Goal: Transaction & Acquisition: Purchase product/service

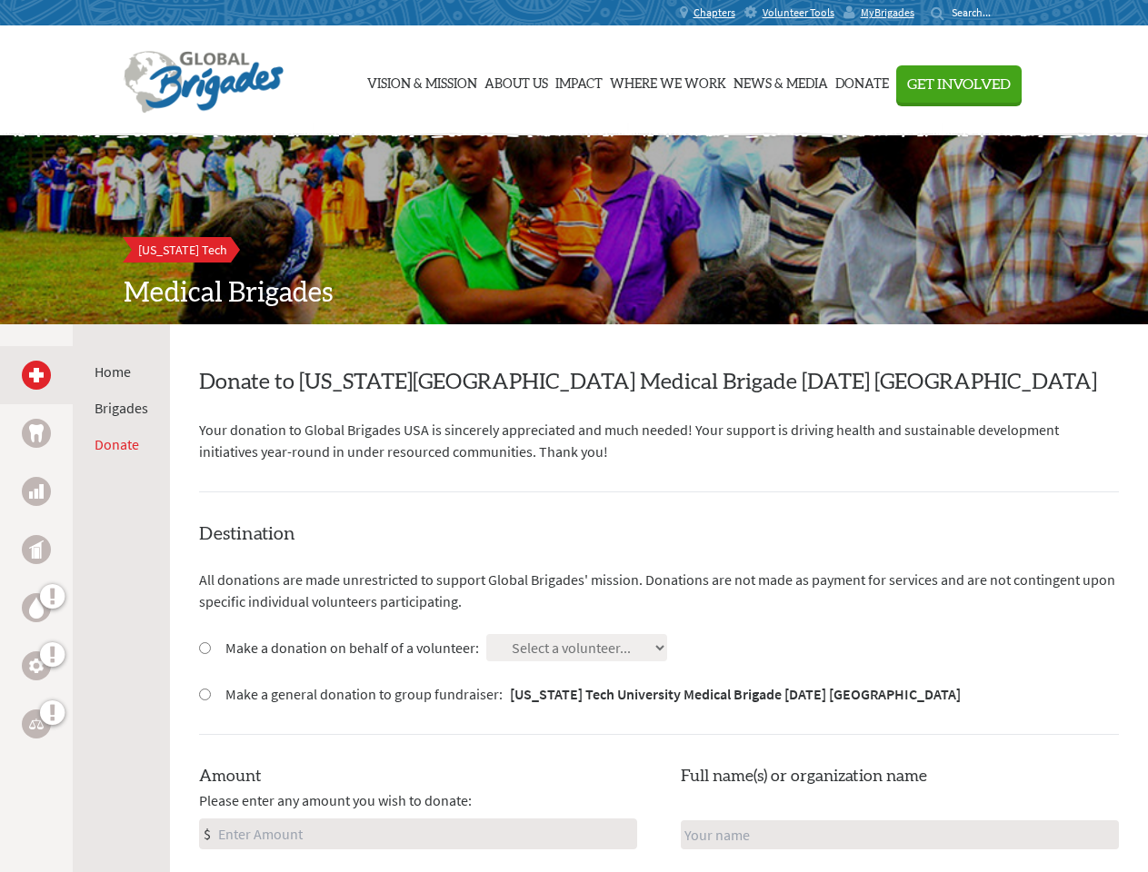
click at [1003, 13] on div "Search for:" at bounding box center [966, 12] width 73 height 15
click at [1010, 84] on span "Get Involved" at bounding box center [959, 84] width 104 height 15
click at [84, 598] on div "Home Brigades Donate" at bounding box center [121, 760] width 97 height 872
click at [204, 648] on input "Make a donation on behalf of a volunteer:" at bounding box center [205, 648] width 12 height 12
radio input "true"
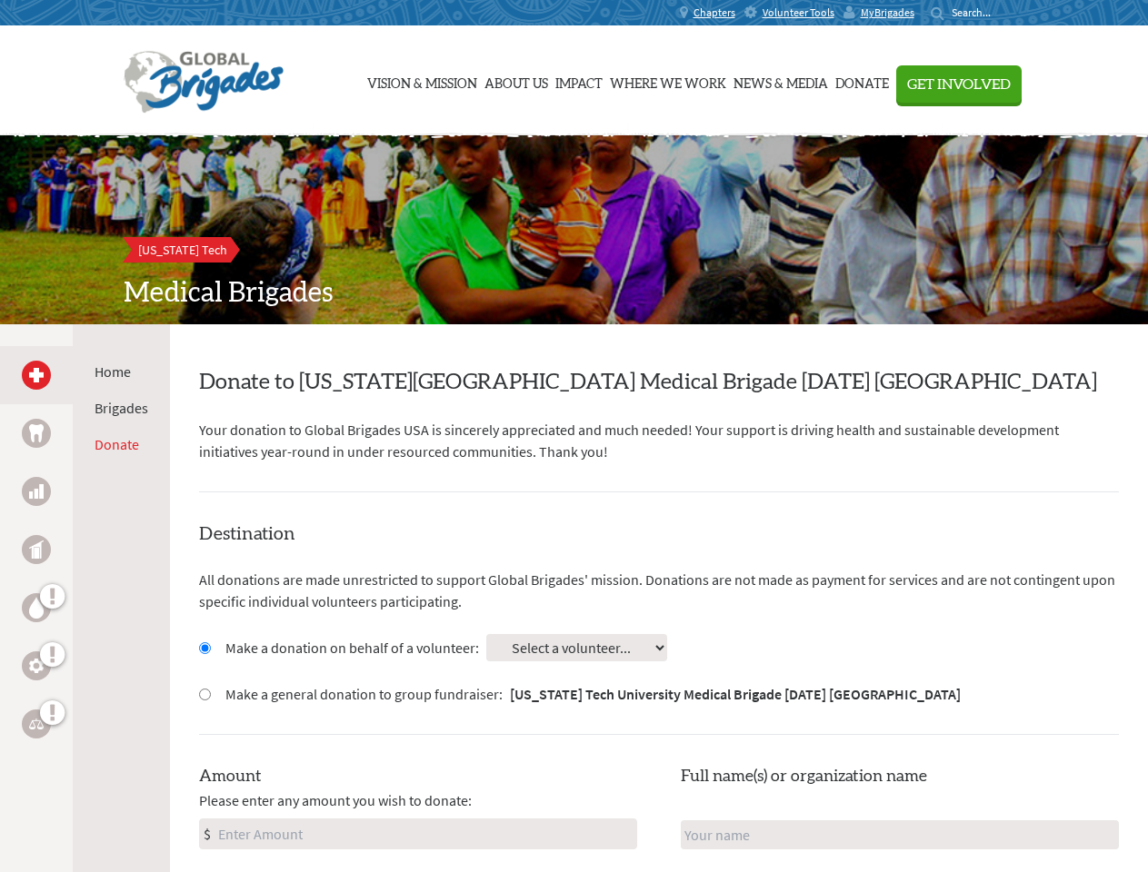
click at [204, 694] on input "Make a general donation to group fundraiser: [US_STATE] Tech University Medical…" at bounding box center [205, 695] width 12 height 12
radio input "true"
